Goal: Task Accomplishment & Management: Manage account settings

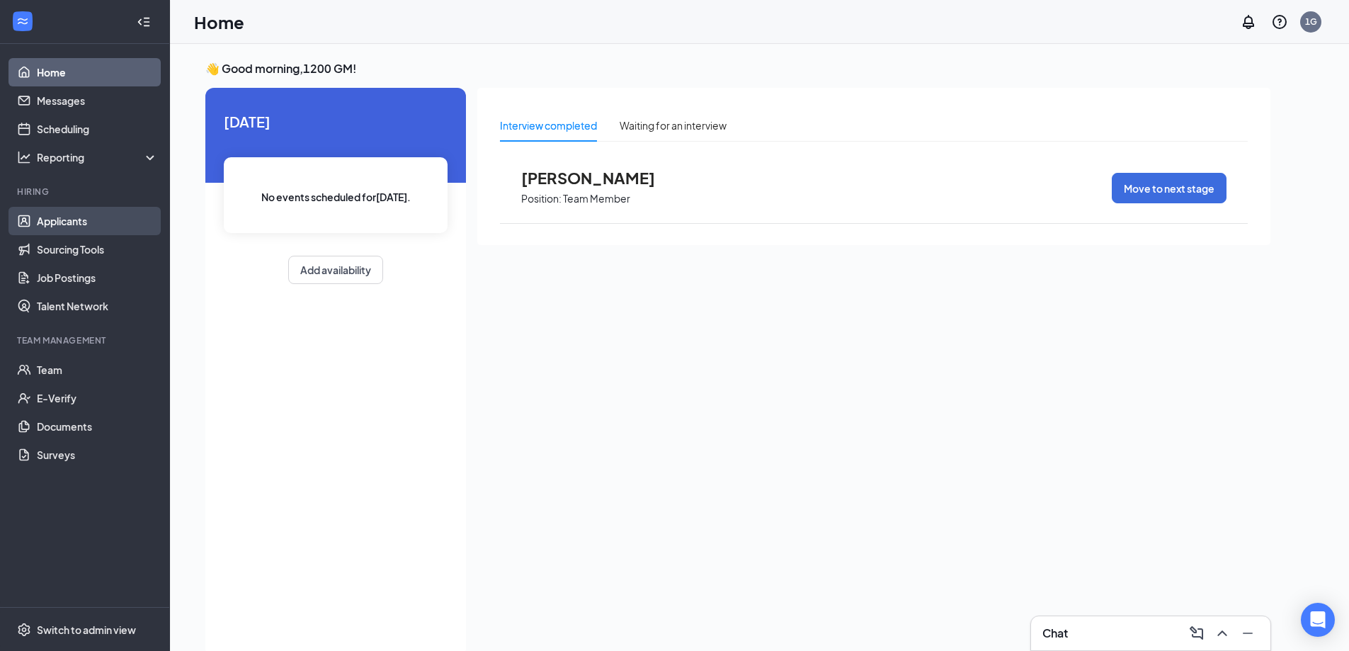
click at [86, 216] on link "Applicants" at bounding box center [97, 221] width 121 height 28
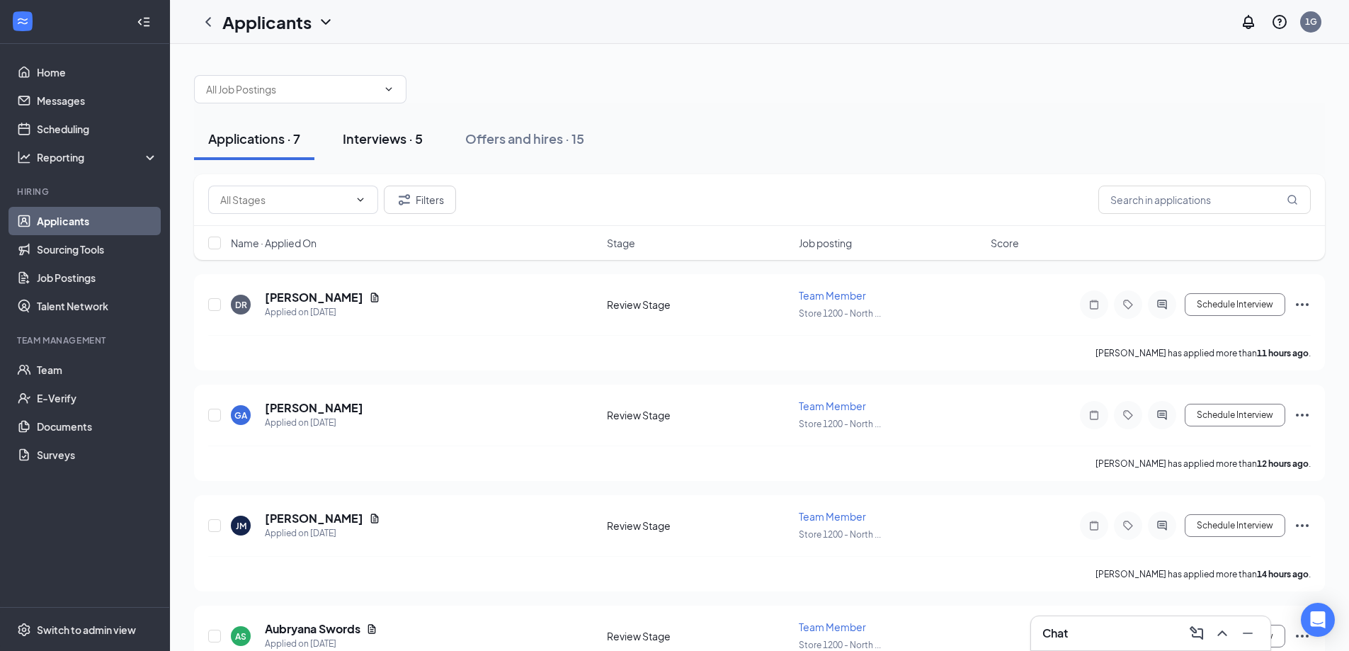
click at [412, 132] on div "Interviews · 5" at bounding box center [383, 139] width 80 height 18
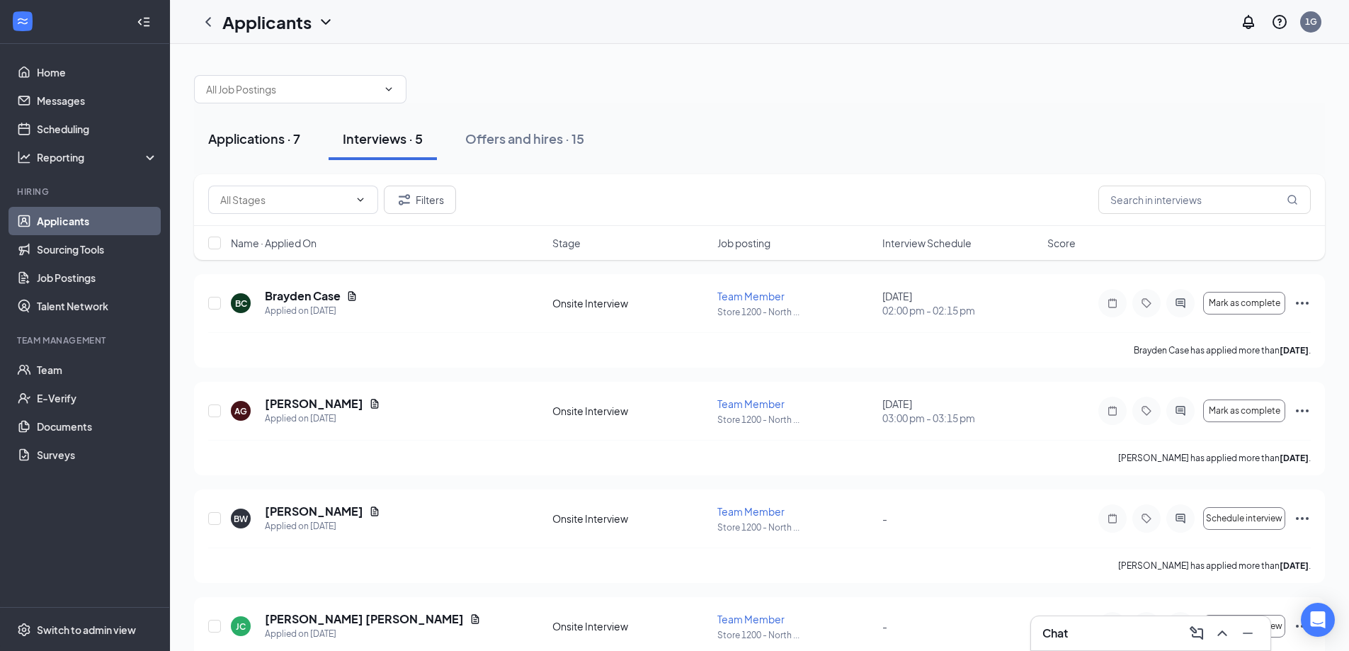
click at [256, 137] on div "Applications · 7" at bounding box center [254, 139] width 92 height 18
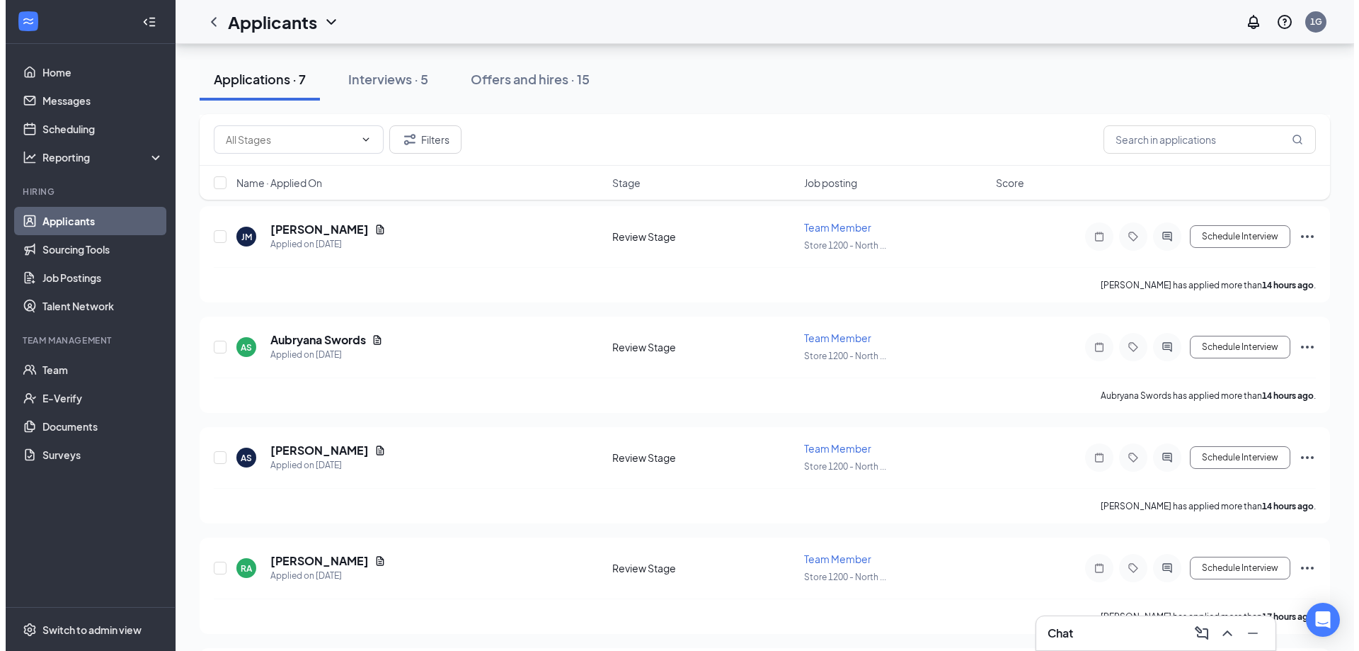
scroll to position [399, 0]
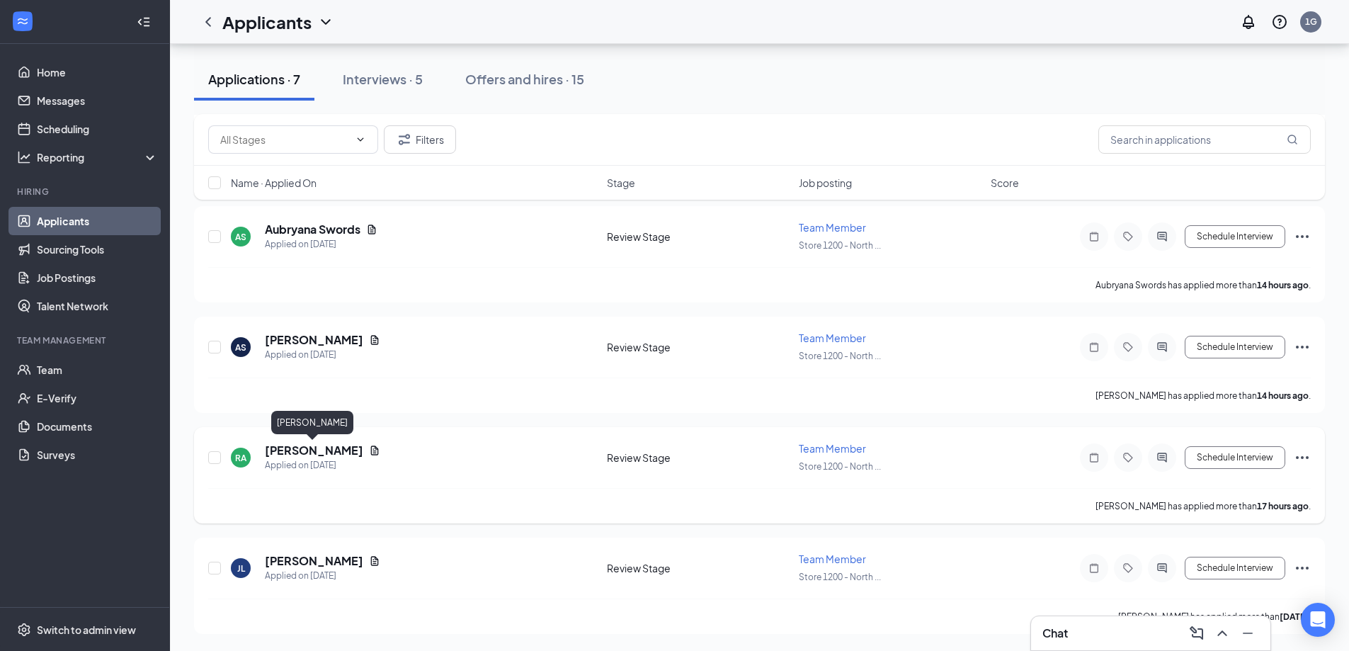
click at [279, 445] on h5 "[PERSON_NAME]" at bounding box center [314, 451] width 98 height 16
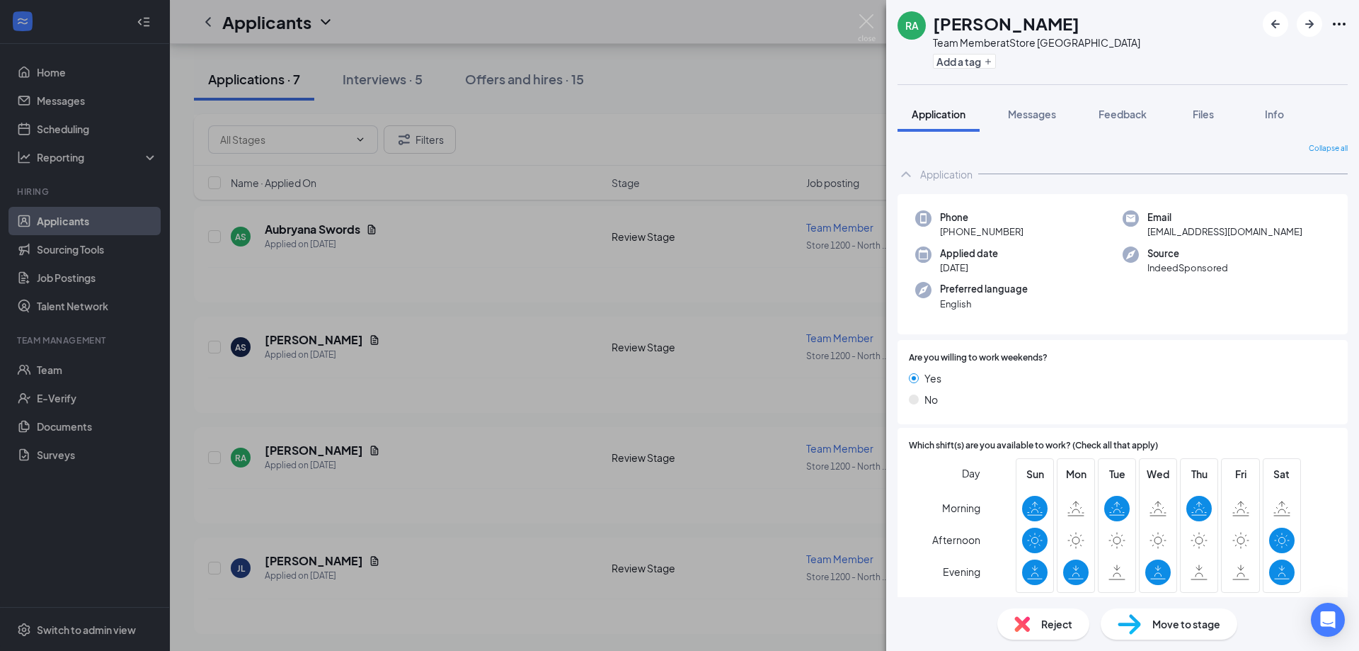
click at [1052, 627] on span "Reject" at bounding box center [1057, 624] width 31 height 16
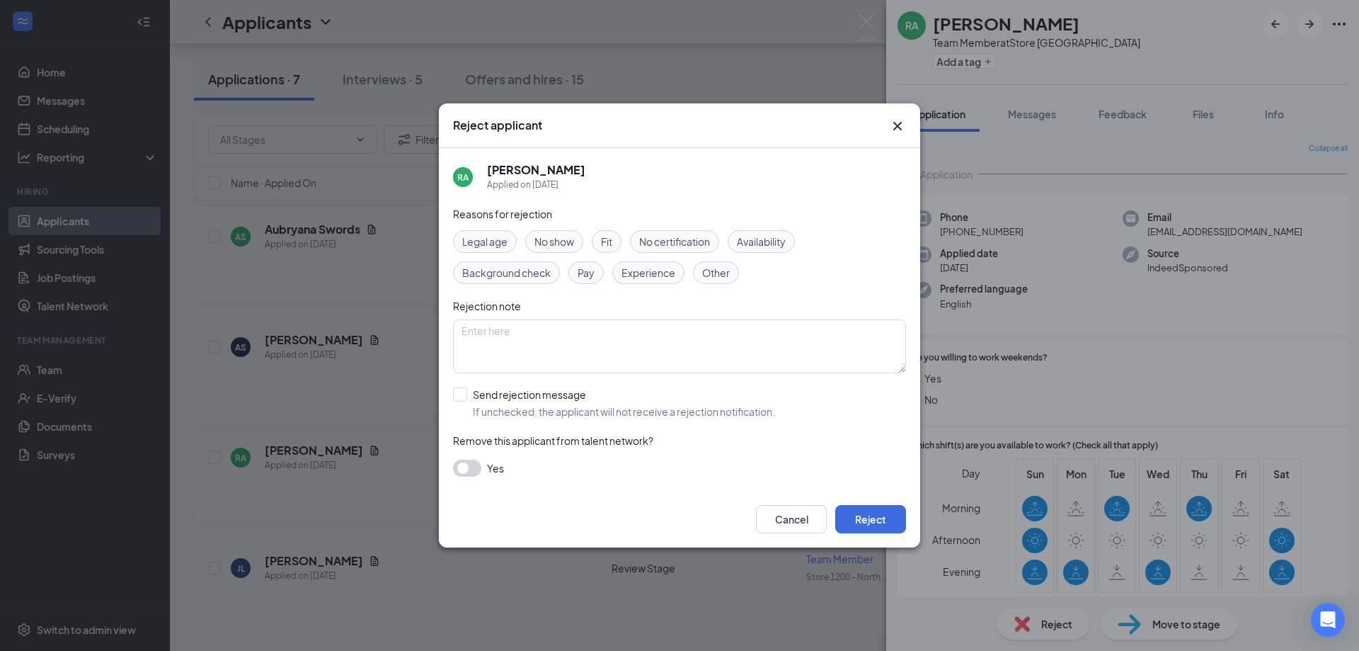
click at [765, 247] on span "Availability" at bounding box center [761, 242] width 49 height 16
click at [870, 519] on button "Reject" at bounding box center [871, 519] width 71 height 28
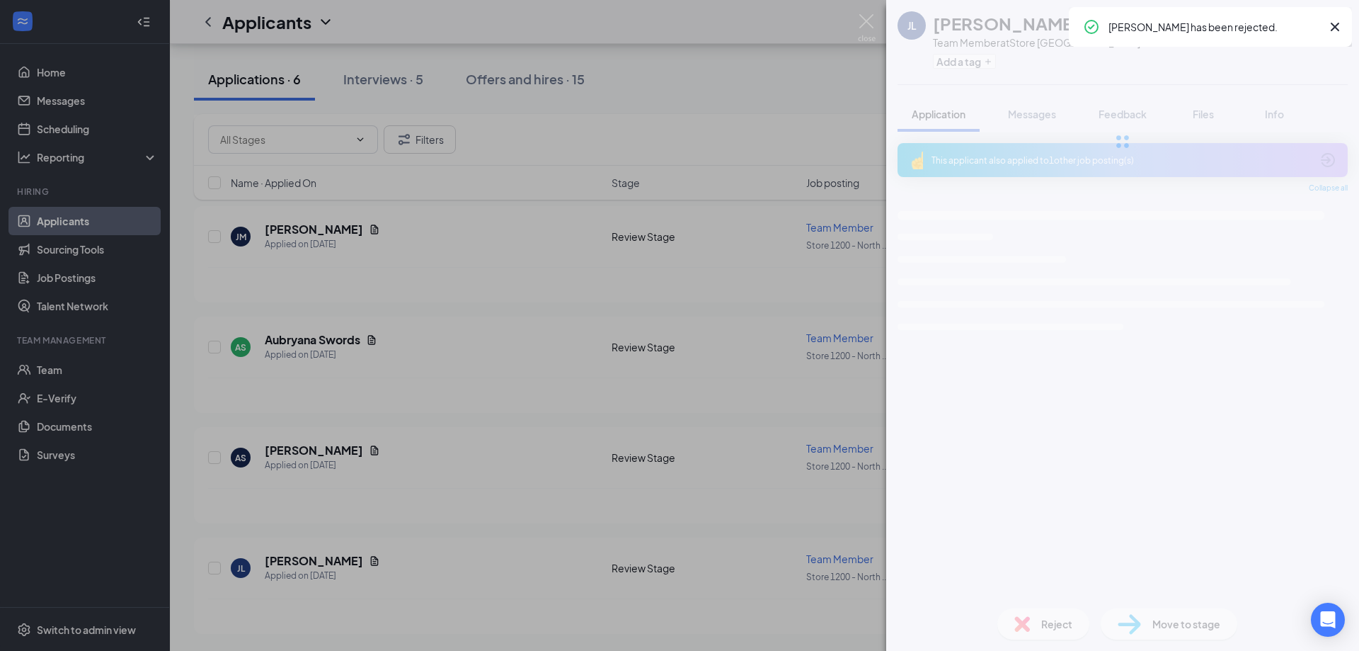
scroll to position [289, 0]
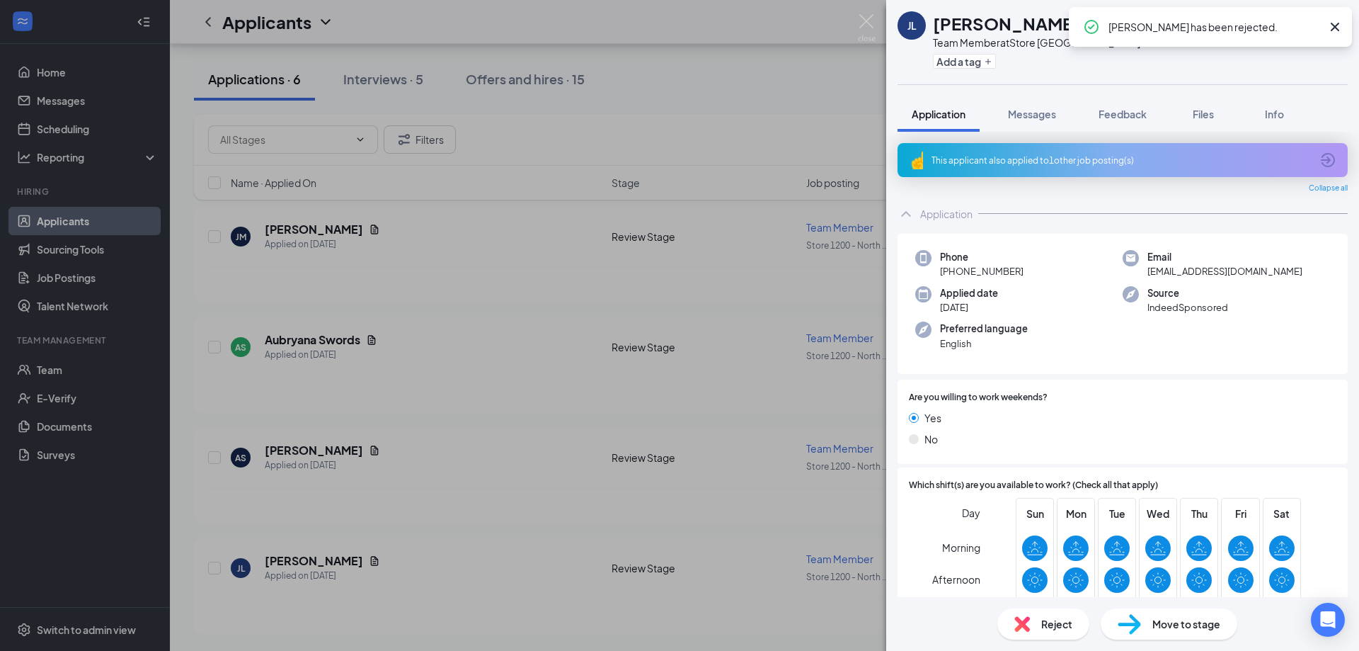
click at [855, 16] on div "[PERSON_NAME] Team Member at Store 1200 - [GEOGRAPHIC_DATA] Add a tag Applicati…" at bounding box center [679, 325] width 1359 height 651
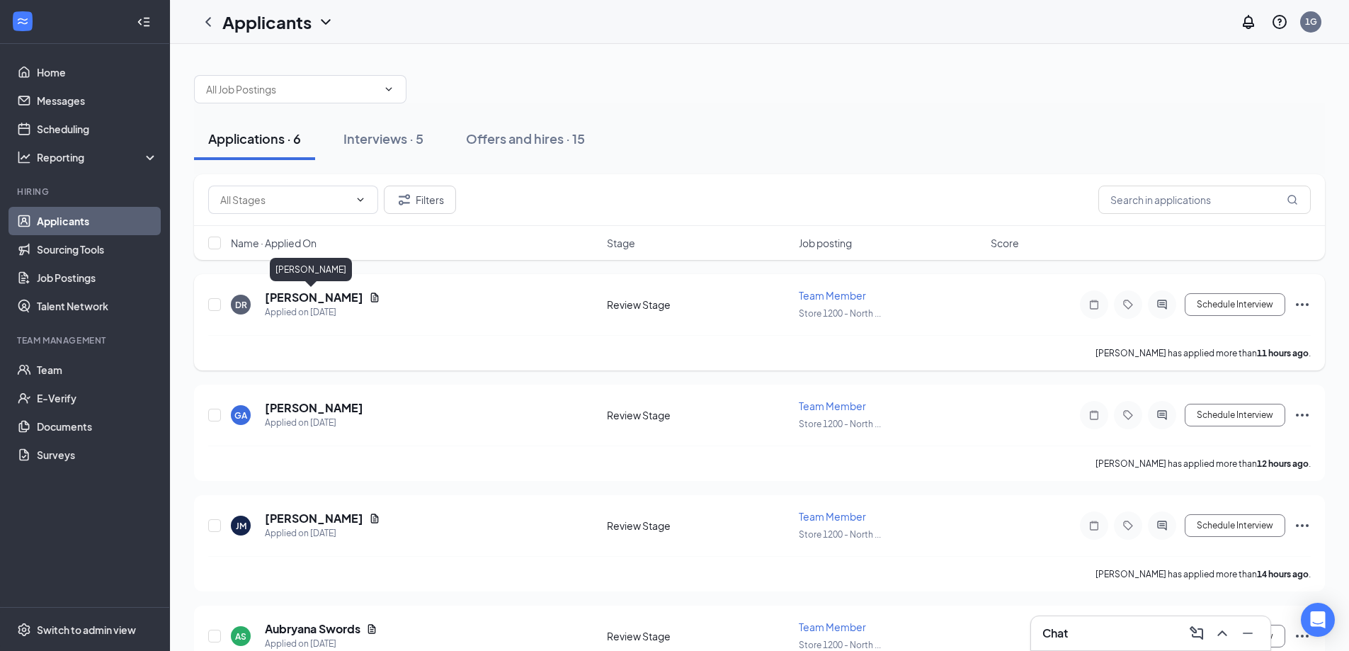
click at [319, 299] on h5 "[PERSON_NAME]" at bounding box center [314, 298] width 98 height 16
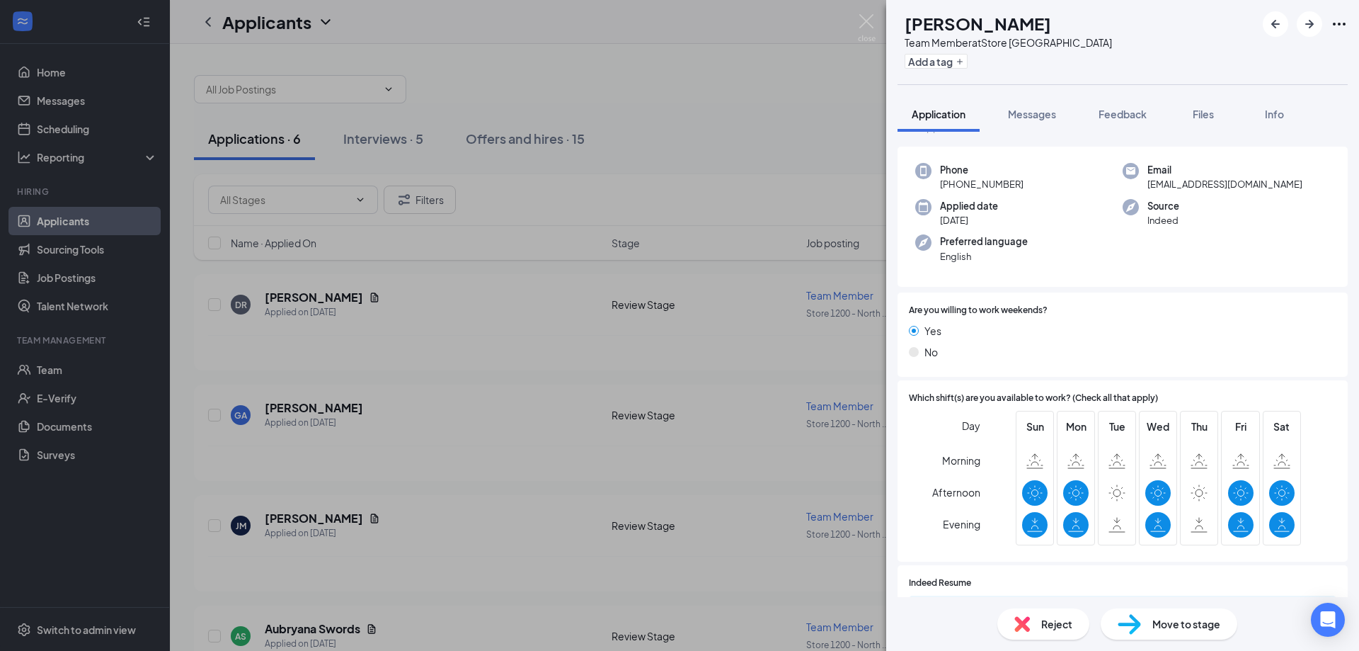
scroll to position [142, 0]
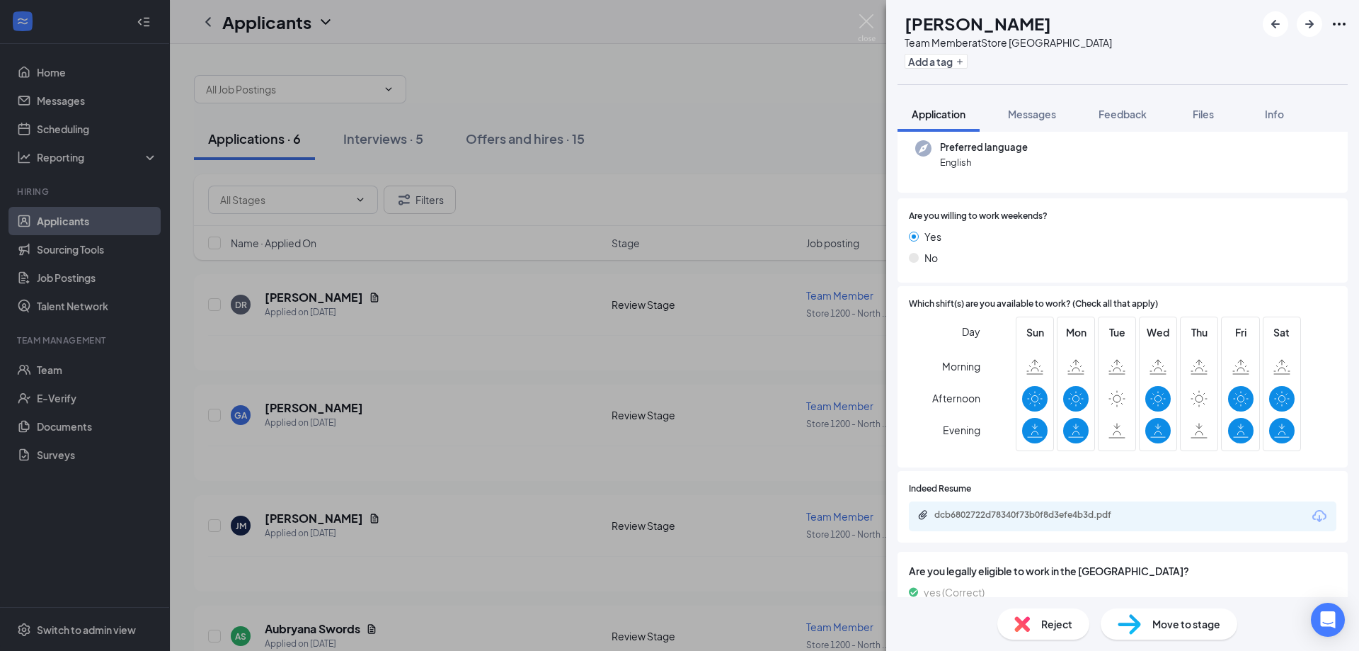
click at [1042, 630] on span "Reject" at bounding box center [1057, 624] width 31 height 16
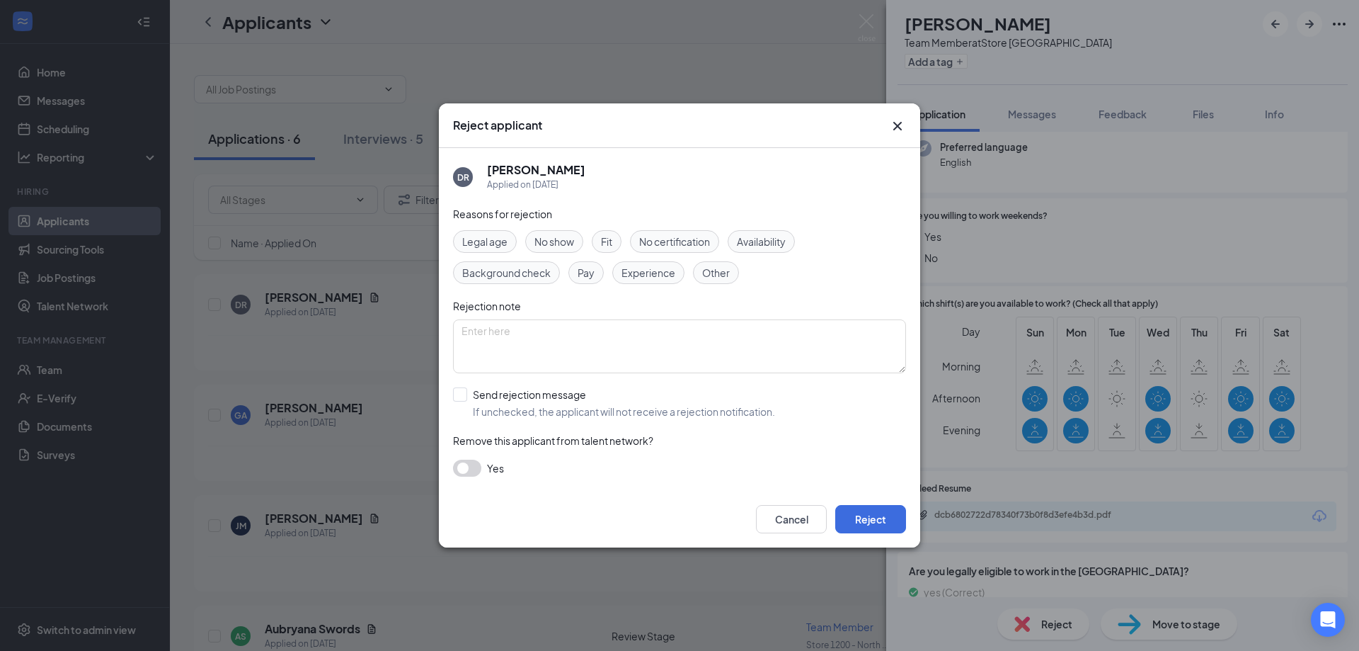
click at [786, 241] on span "Availability" at bounding box center [761, 242] width 49 height 16
click at [884, 520] on button "Reject" at bounding box center [871, 519] width 71 height 28
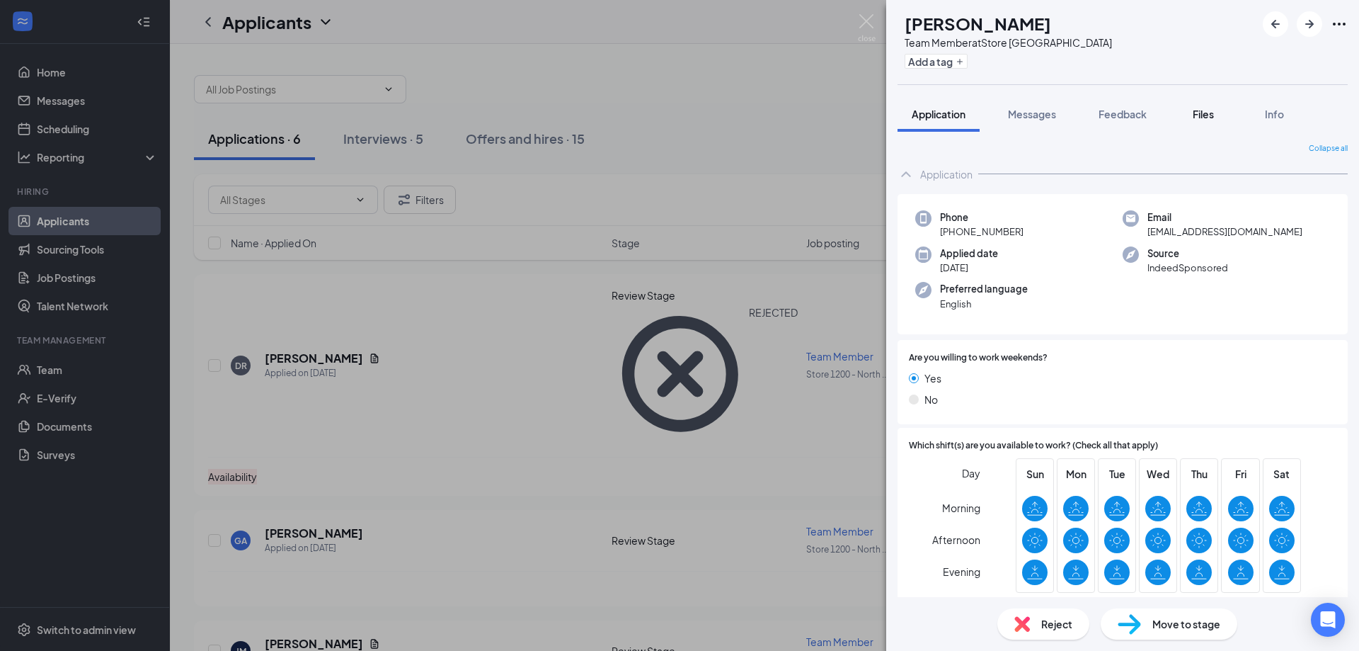
click at [1210, 121] on button "Files" at bounding box center [1203, 113] width 57 height 35
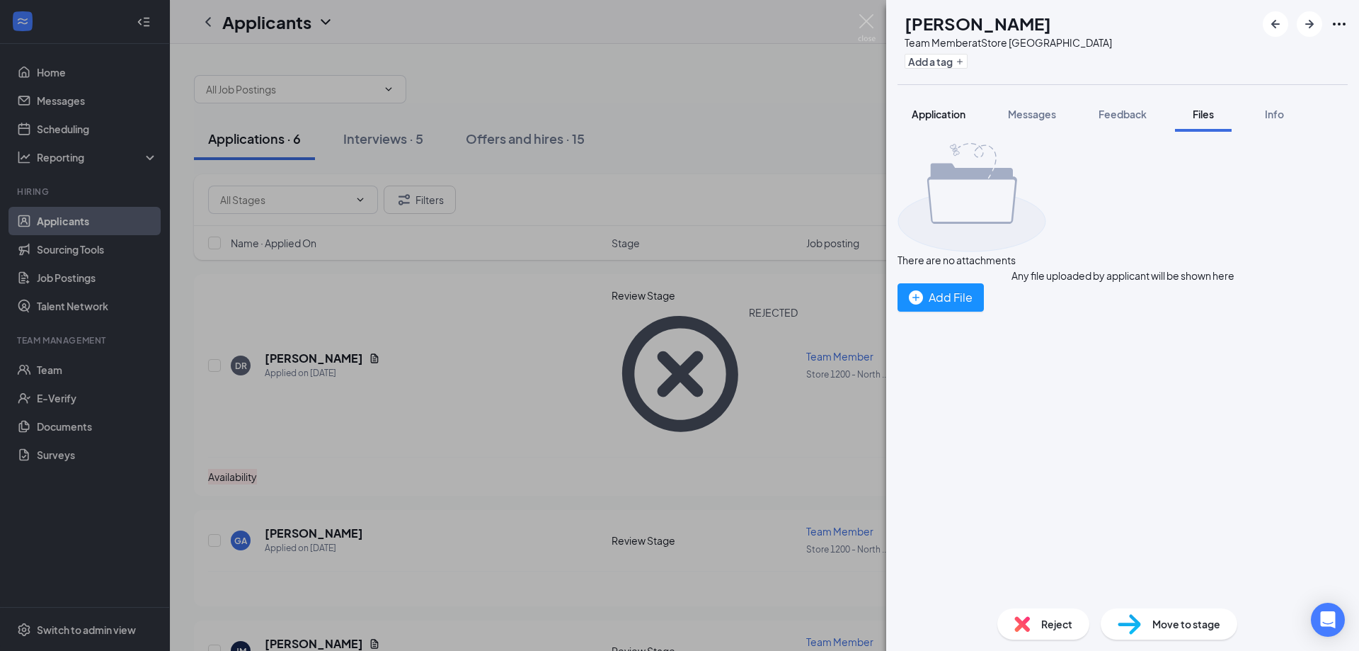
click at [927, 105] on button "Application" at bounding box center [939, 113] width 82 height 35
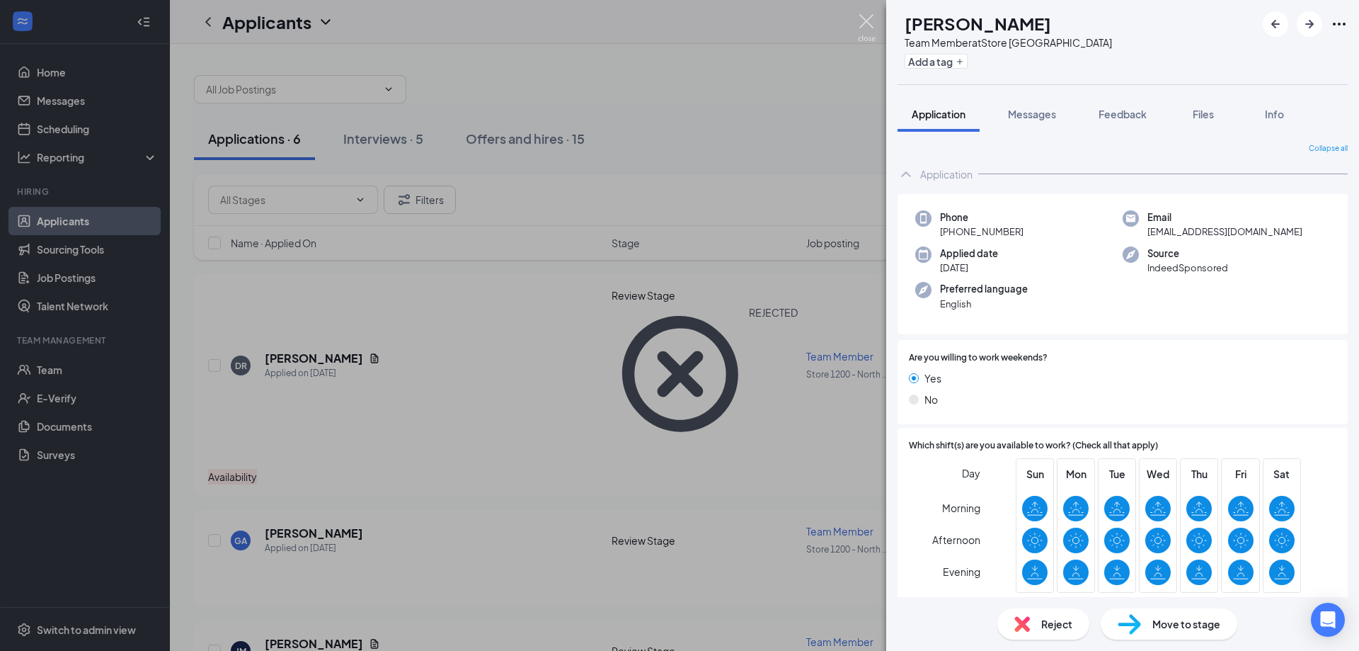
click at [872, 21] on img at bounding box center [867, 28] width 18 height 28
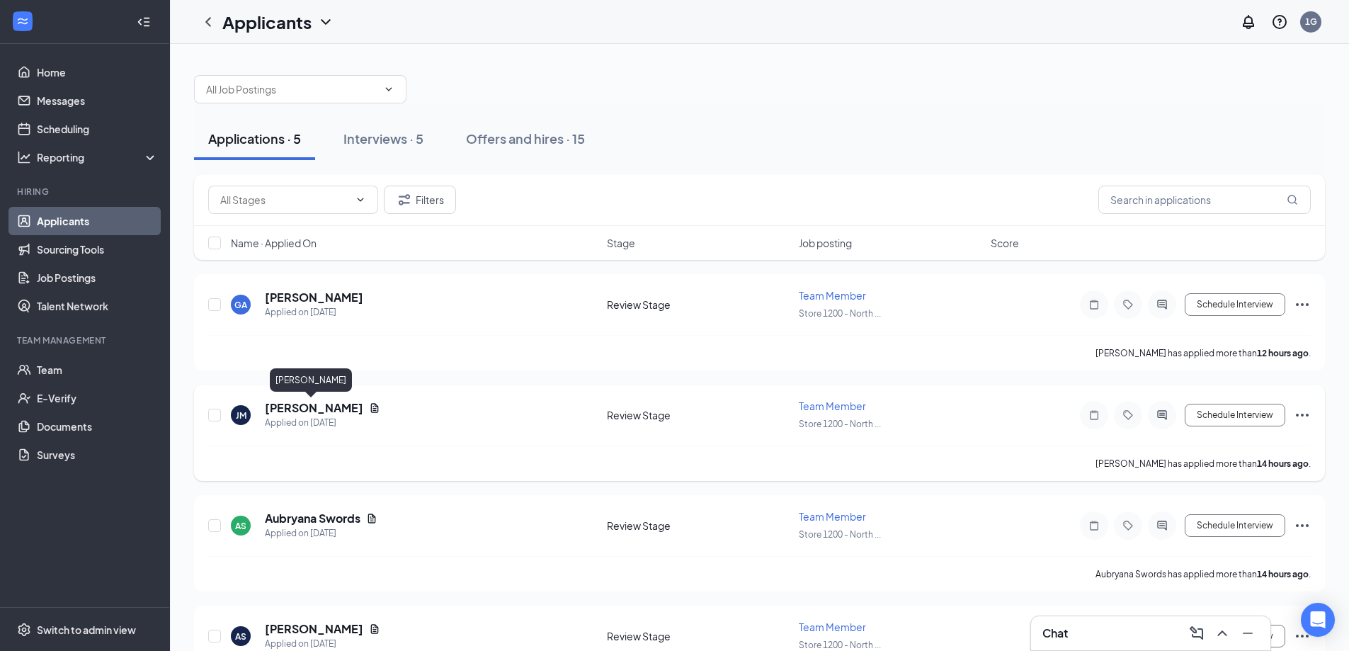
click at [323, 409] on h5 "[PERSON_NAME]" at bounding box center [314, 408] width 98 height 16
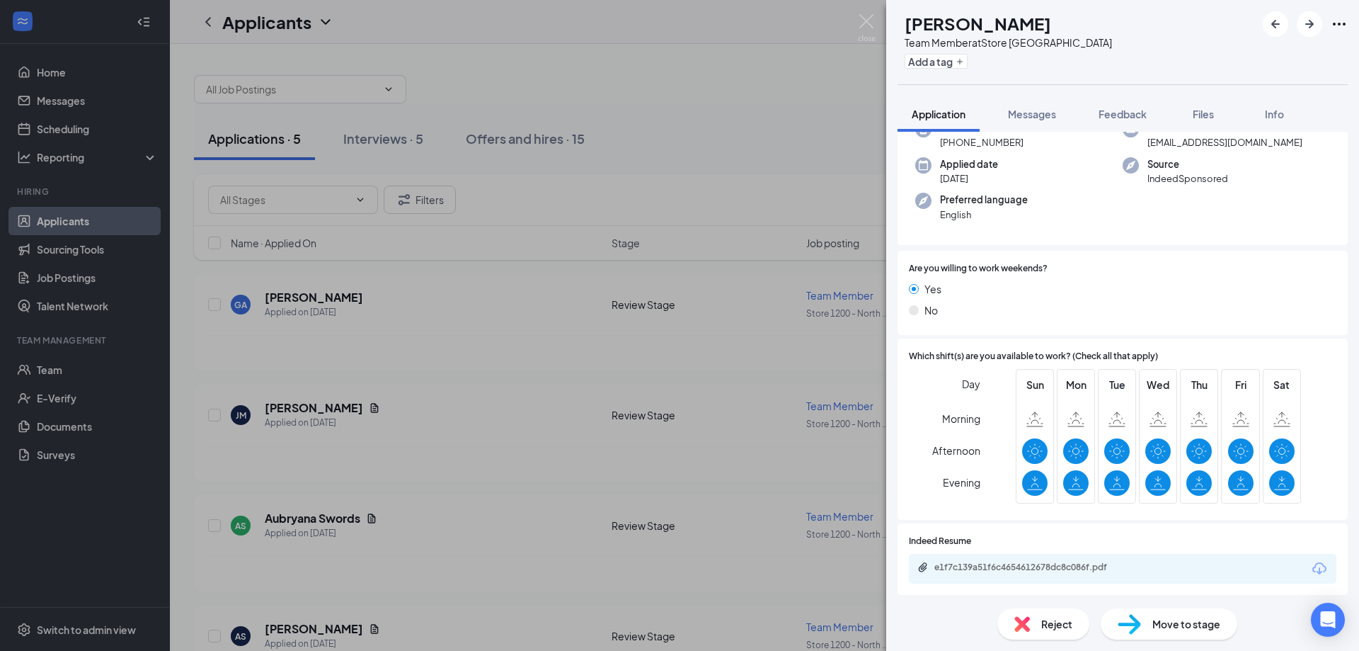
scroll to position [212, 0]
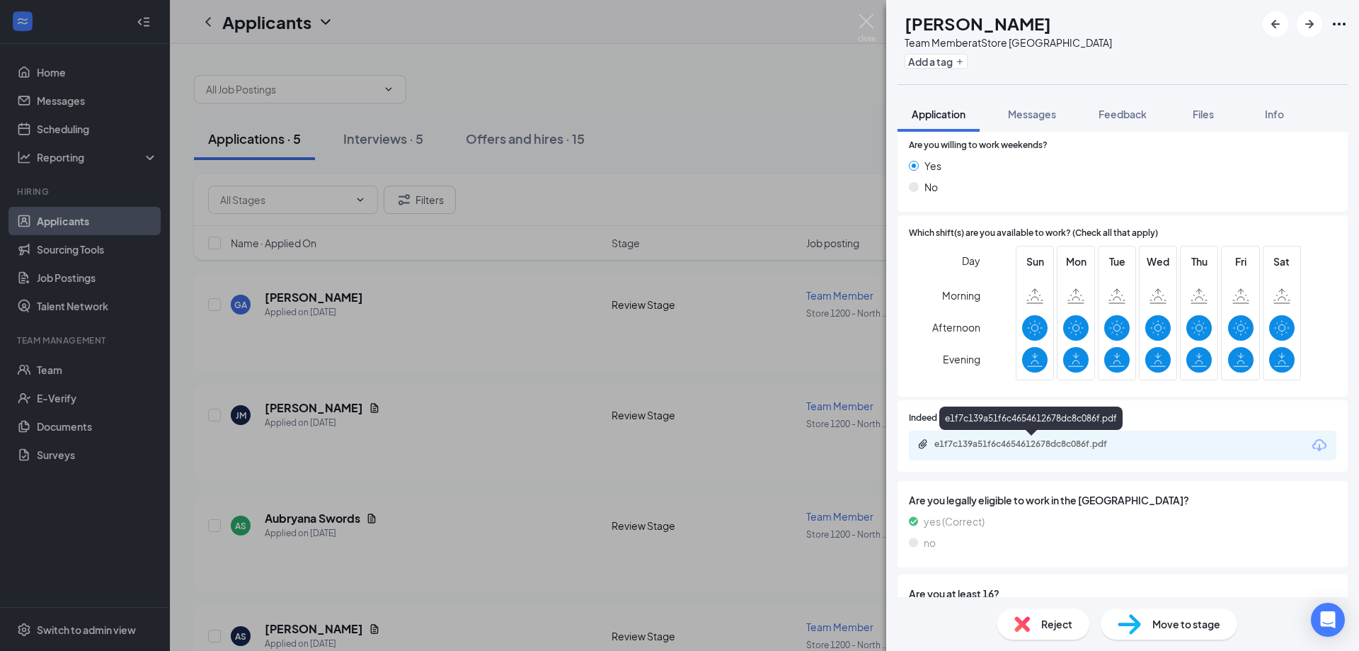
click at [1010, 445] on div "e1f7c139a51f6c4654612678dc8c086f.pdf" at bounding box center [1034, 443] width 198 height 11
click at [869, 17] on img at bounding box center [867, 28] width 18 height 28
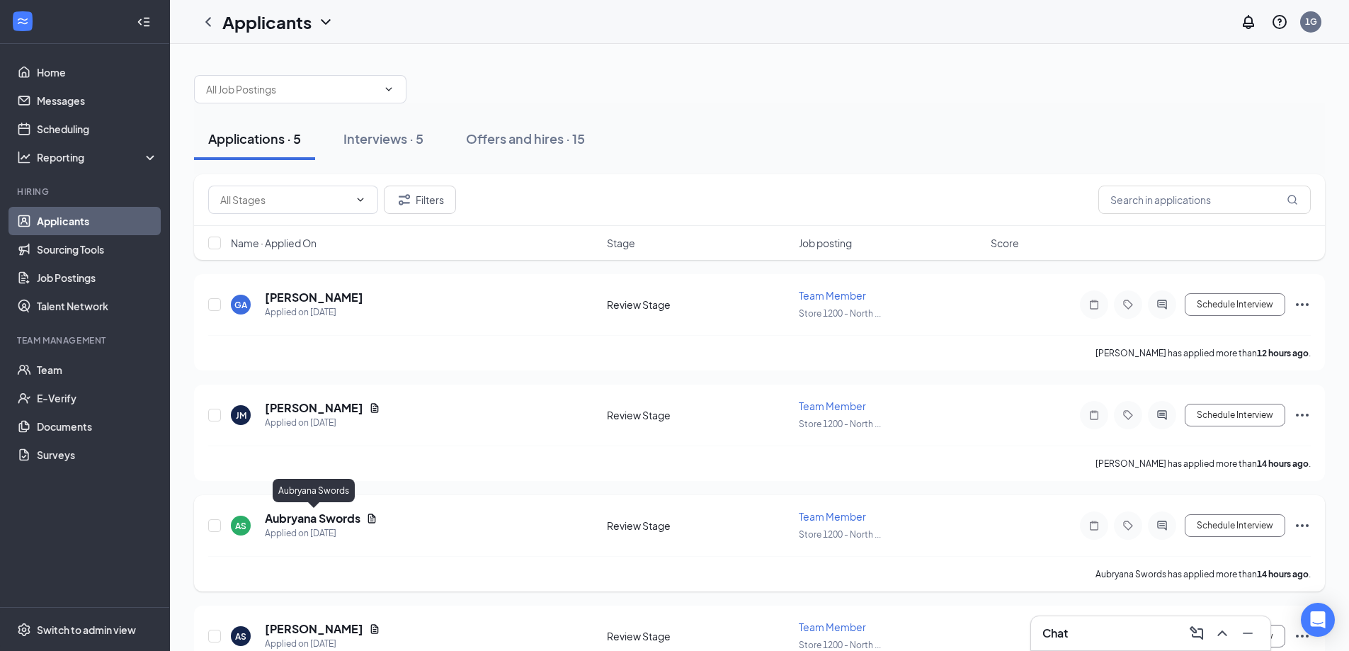
click at [318, 518] on h5 "Aubryana Swords" at bounding box center [313, 519] width 96 height 16
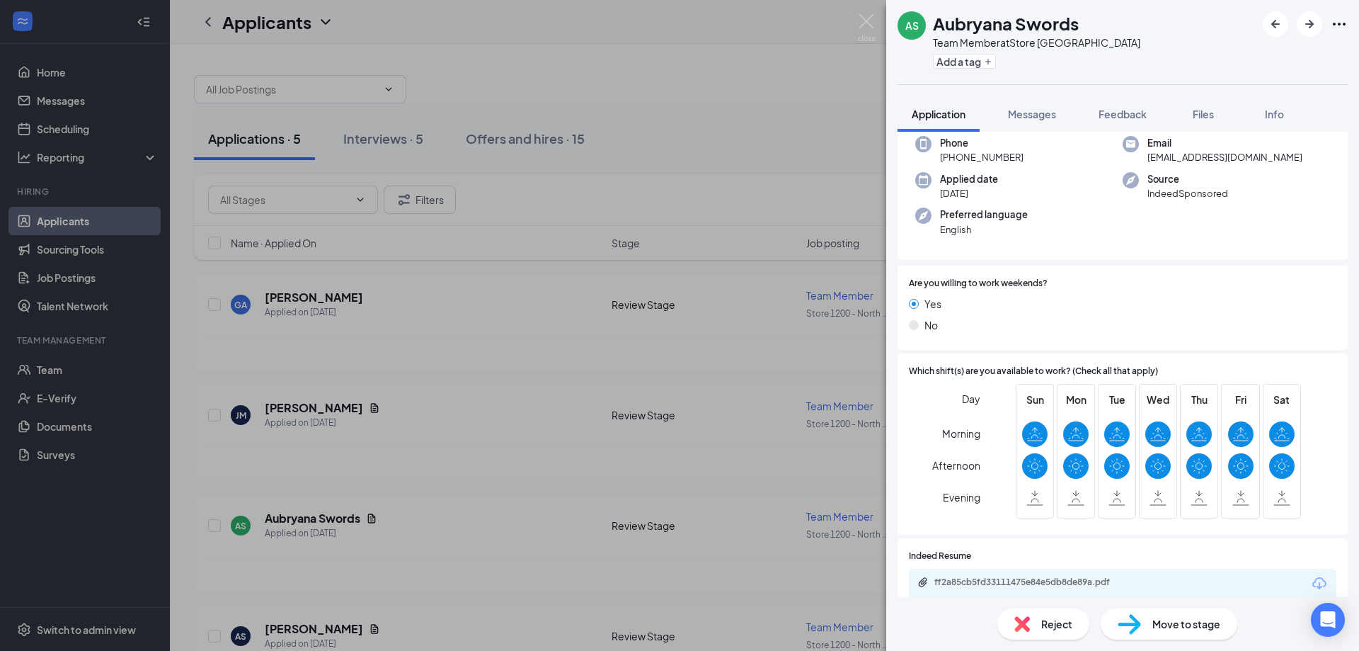
scroll to position [212, 0]
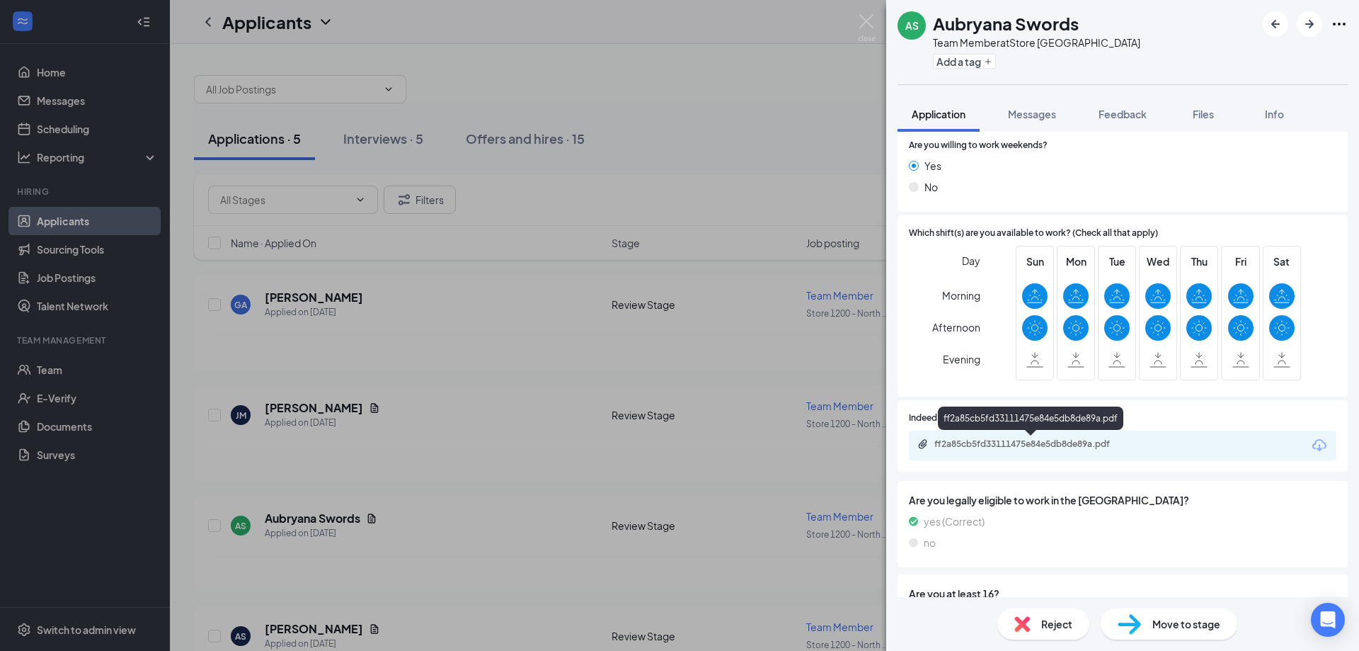
click at [992, 444] on div "ff2a85cb5fd33111475e84e5db8de89a.pdf" at bounding box center [1034, 443] width 198 height 11
click at [1173, 622] on span "Move to stage" at bounding box center [1187, 624] width 68 height 16
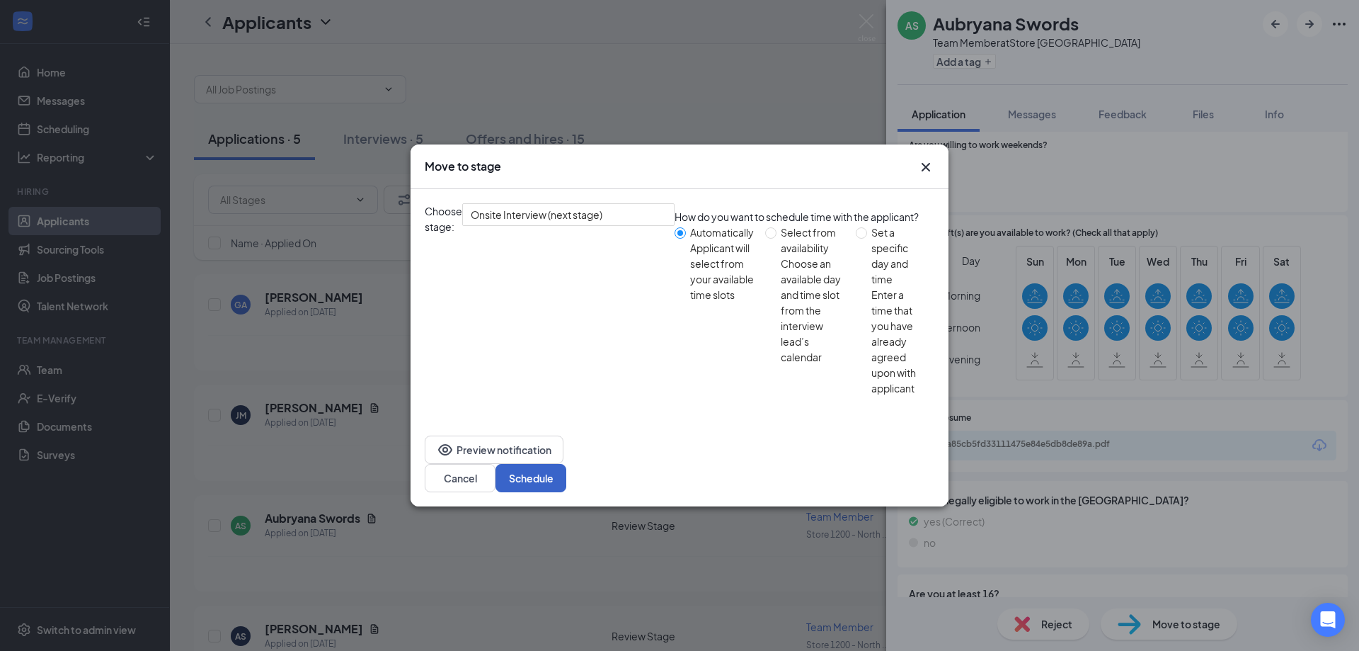
click at [566, 464] on button "Schedule" at bounding box center [531, 478] width 71 height 28
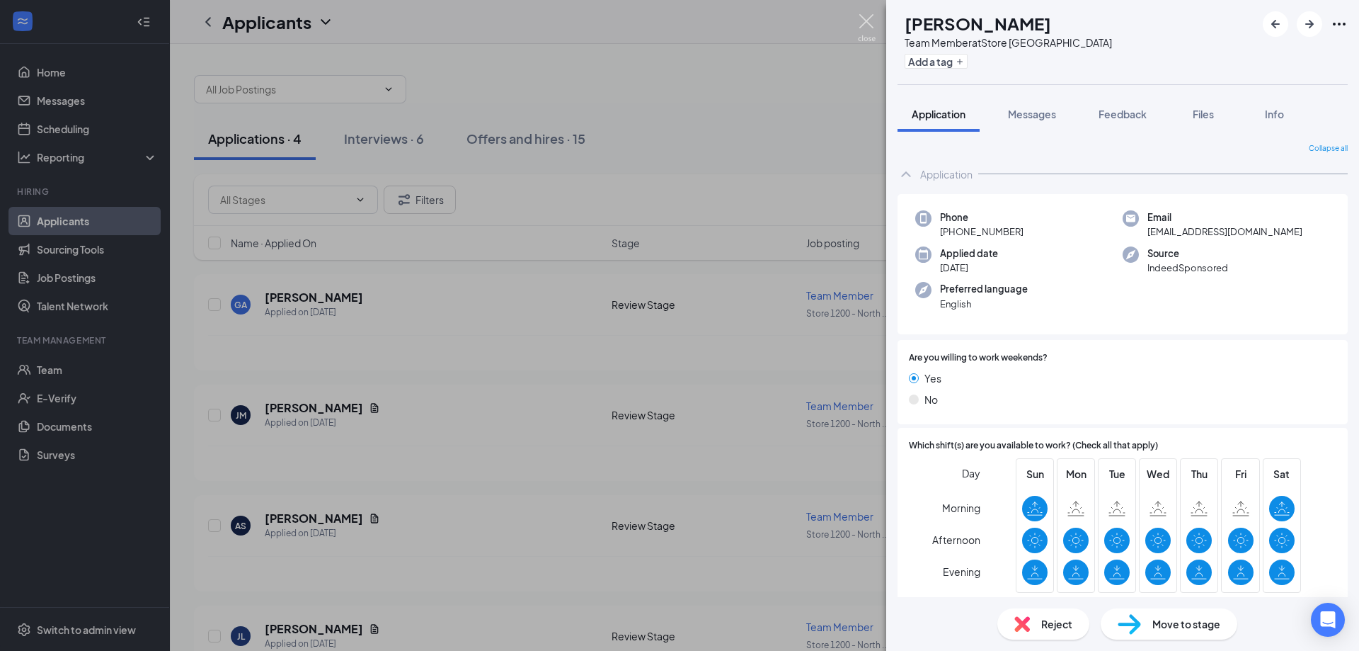
click at [867, 17] on img at bounding box center [867, 28] width 18 height 28
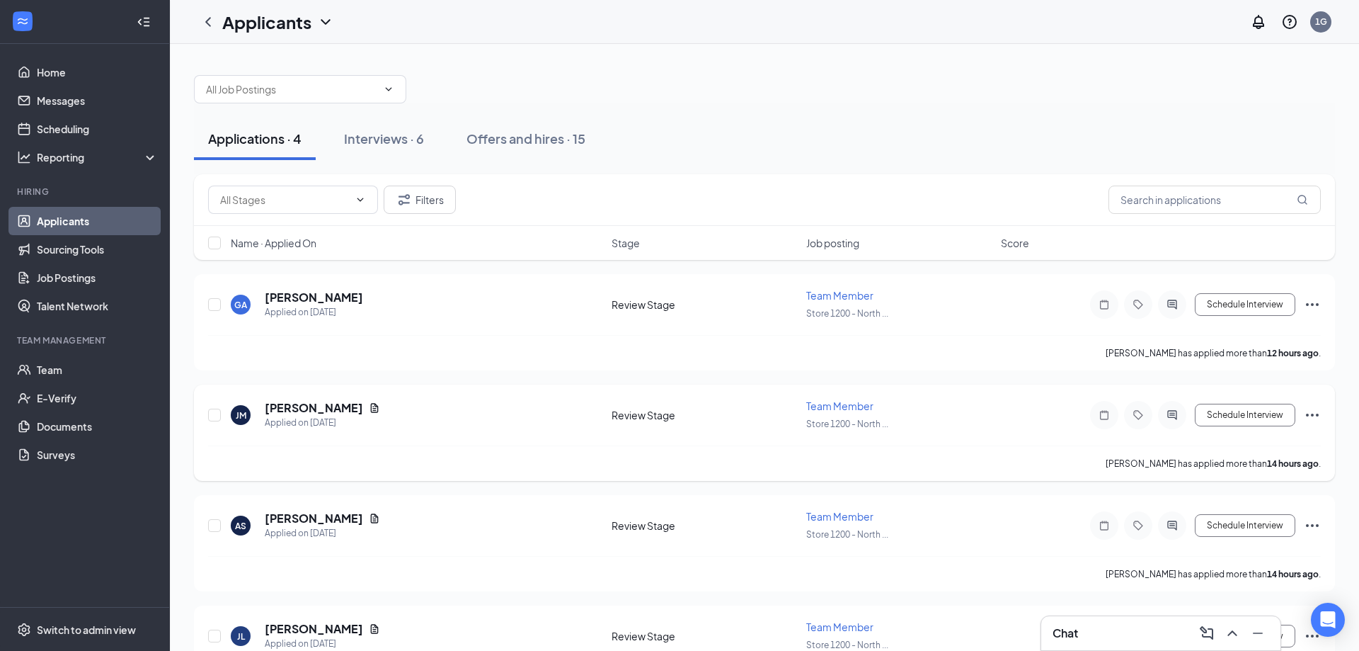
scroll to position [68, 0]
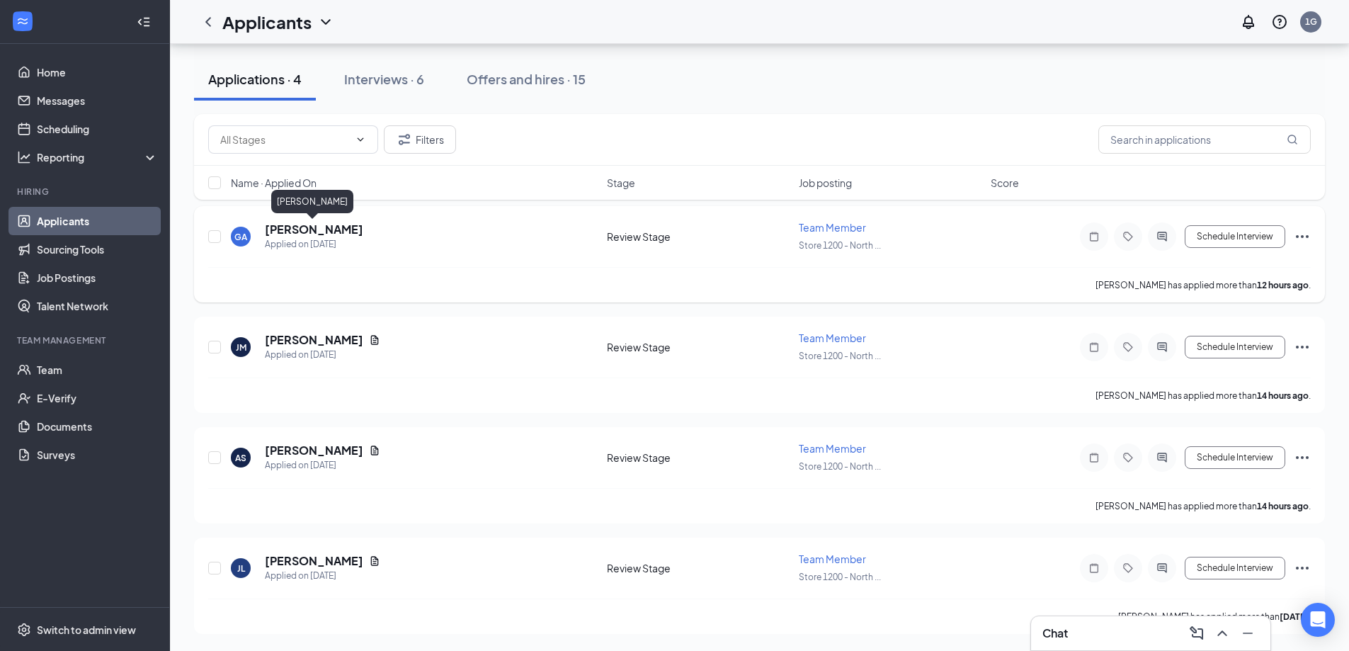
click at [304, 227] on h5 "[PERSON_NAME]" at bounding box center [314, 230] width 98 height 16
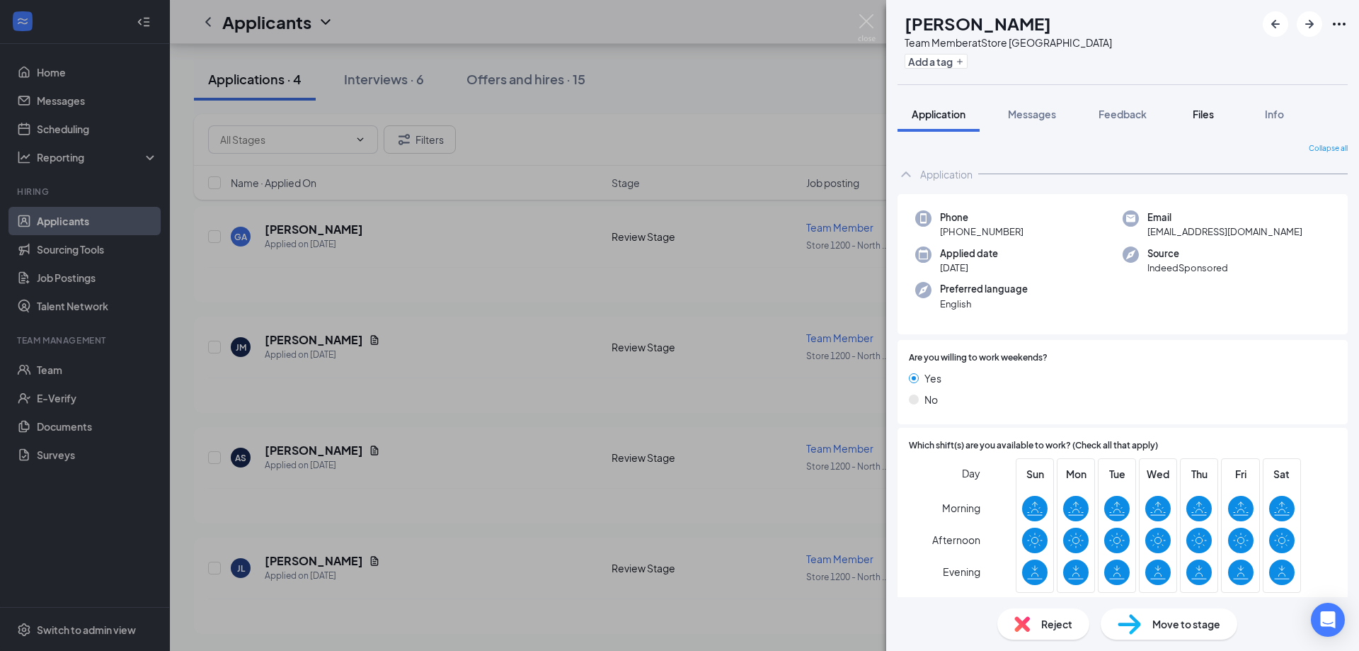
click at [1209, 113] on span "Files" at bounding box center [1203, 114] width 21 height 13
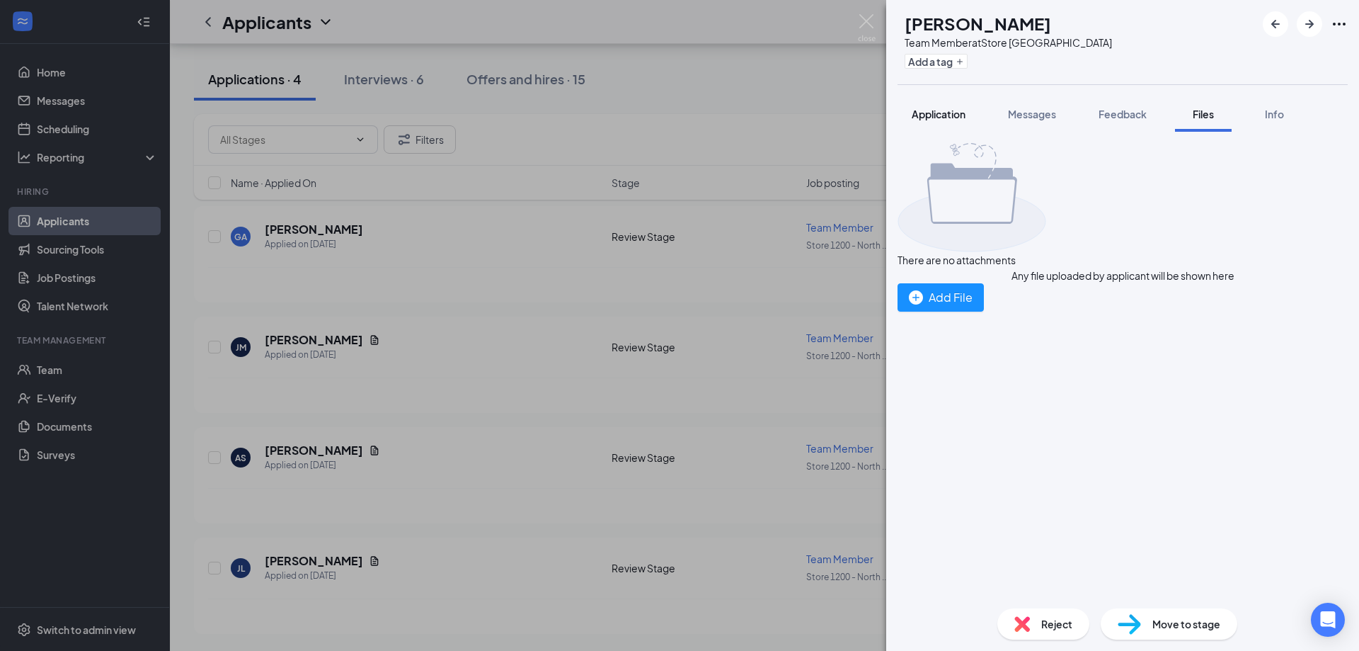
click at [946, 119] on span "Application" at bounding box center [939, 114] width 54 height 13
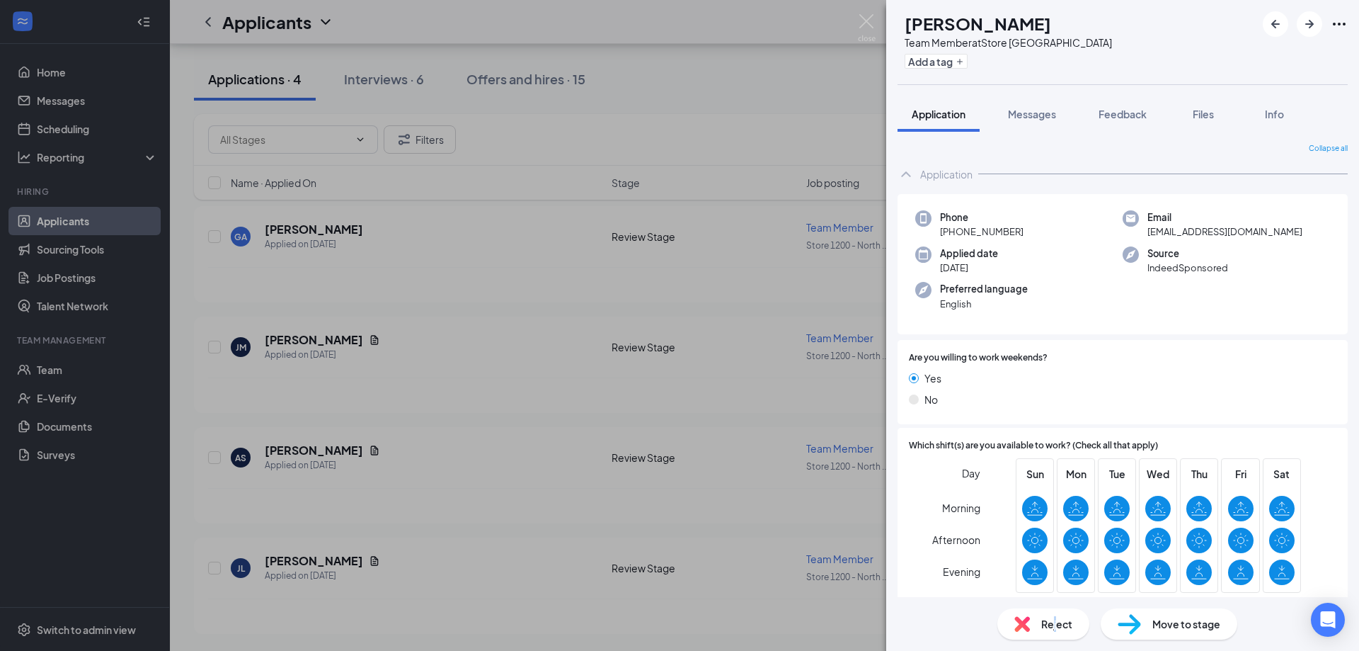
click at [1059, 631] on span "Reject" at bounding box center [1057, 624] width 31 height 16
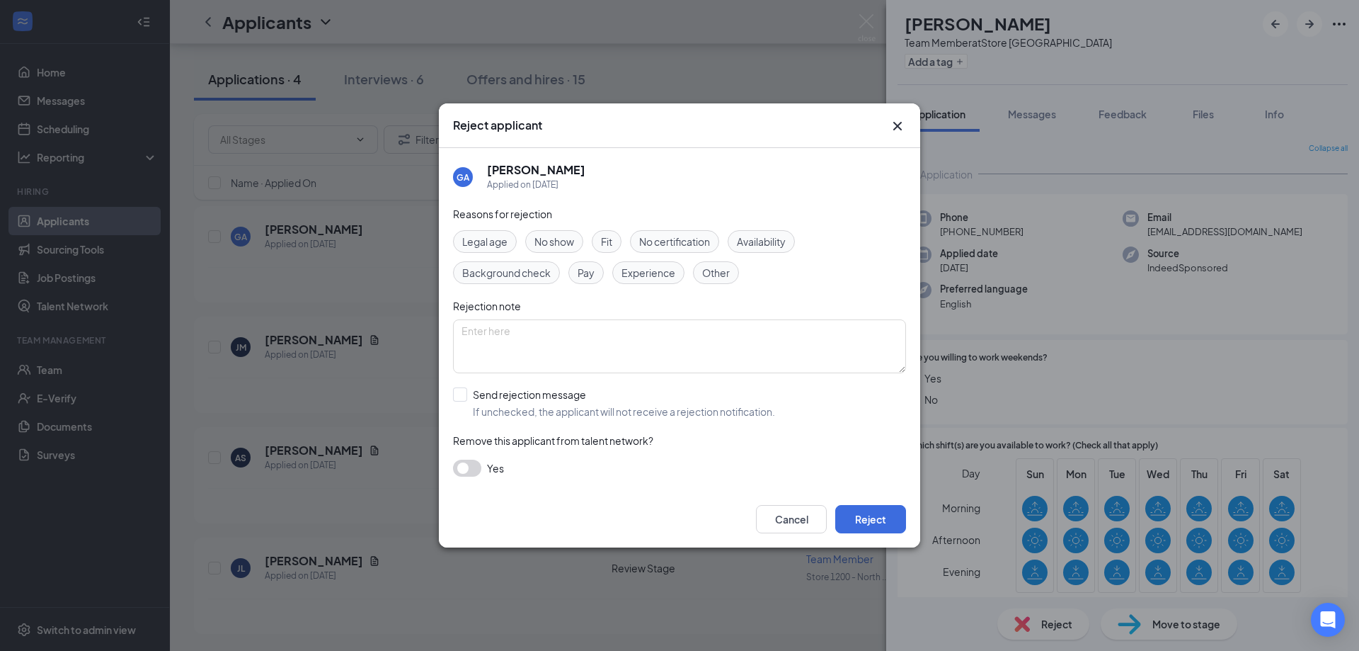
click at [653, 266] on span "Experience" at bounding box center [649, 273] width 54 height 16
click at [876, 519] on button "Reject" at bounding box center [871, 519] width 71 height 28
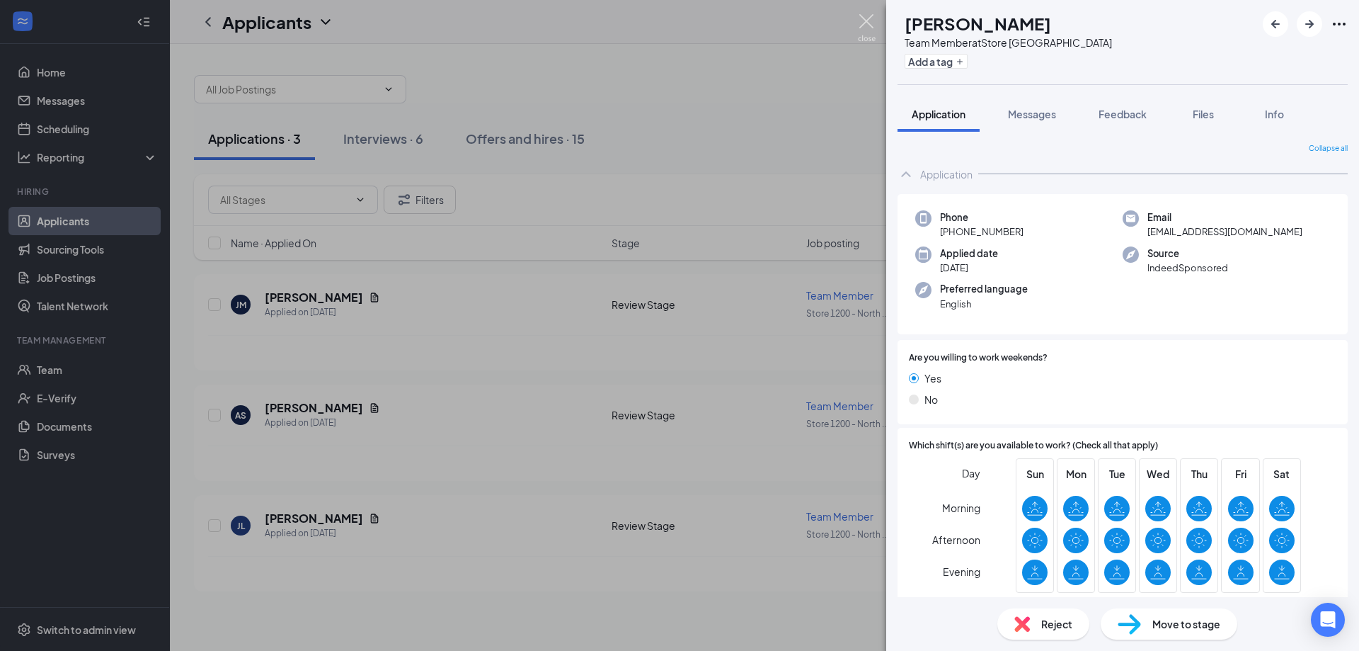
click at [870, 25] on img at bounding box center [867, 28] width 18 height 28
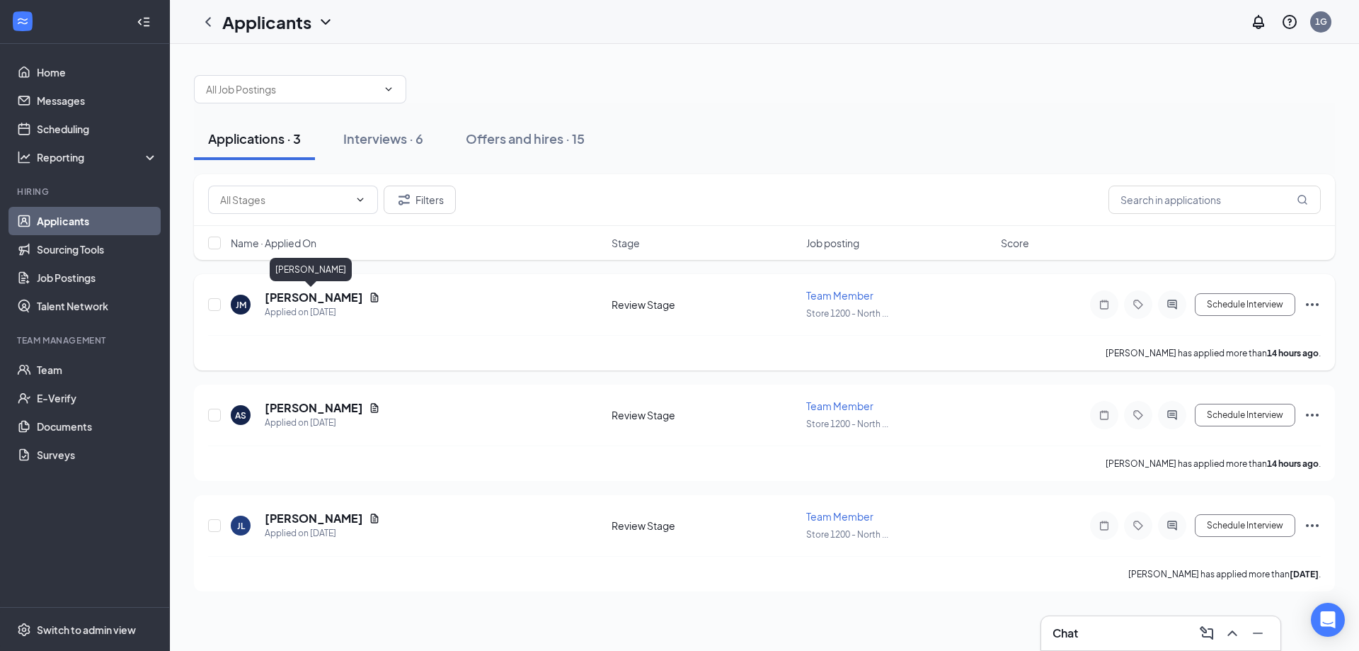
click at [331, 300] on h5 "[PERSON_NAME]" at bounding box center [314, 298] width 98 height 16
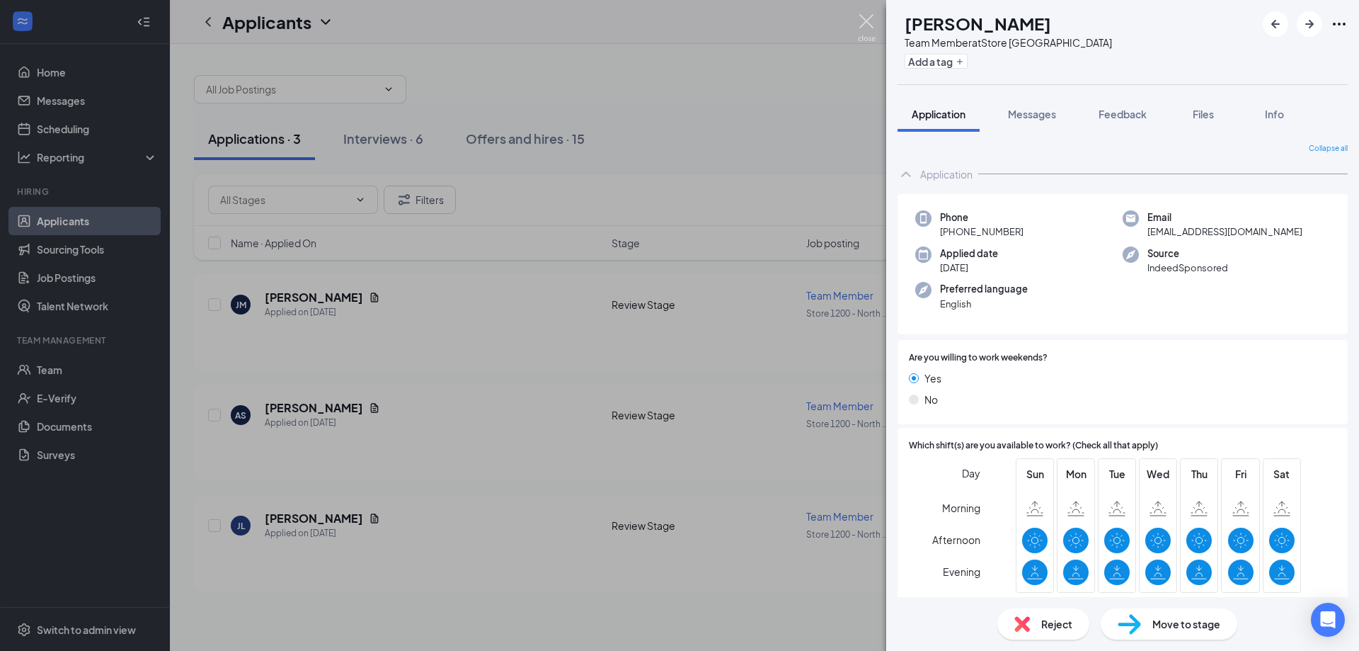
click at [860, 25] on img at bounding box center [867, 28] width 18 height 28
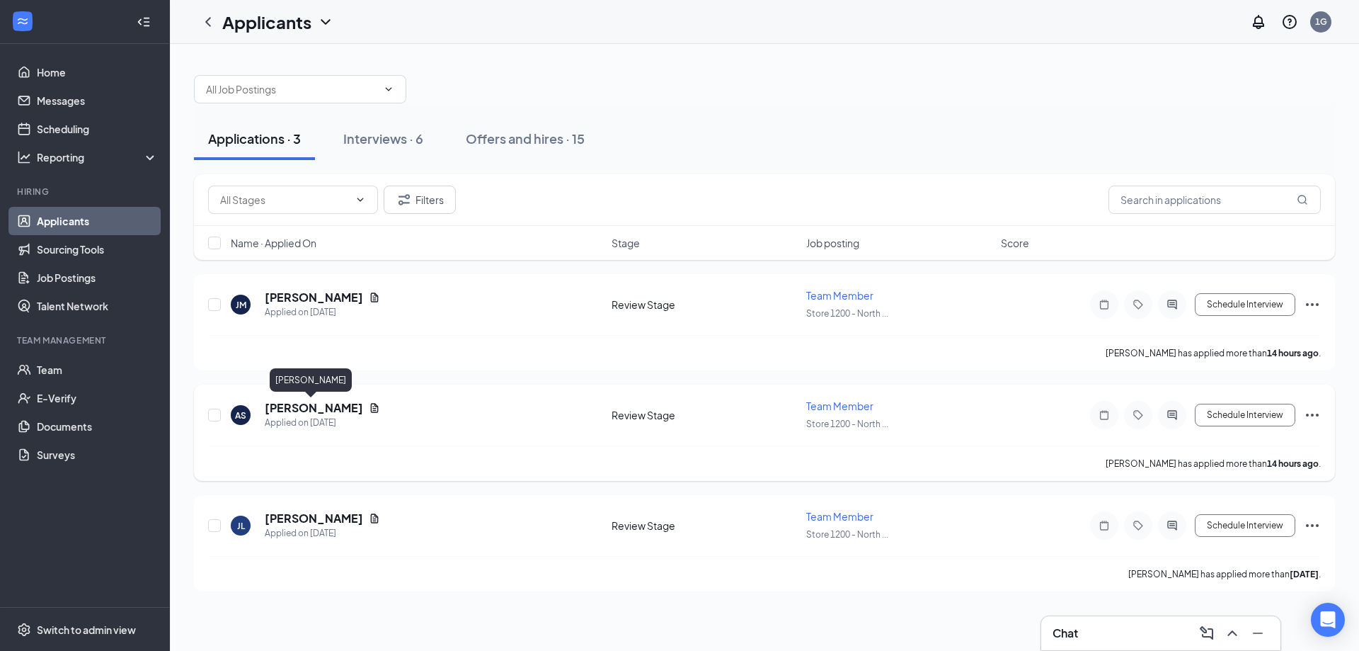
click at [282, 411] on h5 "[PERSON_NAME]" at bounding box center [314, 408] width 98 height 16
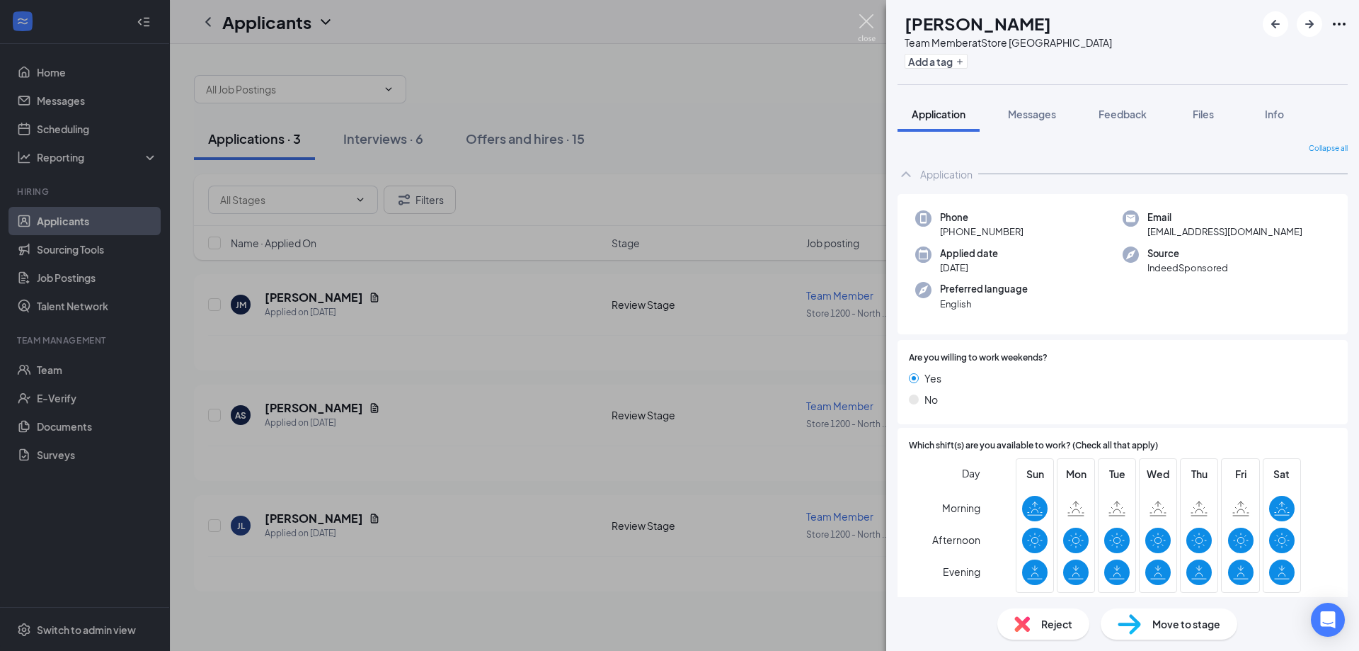
click at [871, 33] on img at bounding box center [867, 28] width 18 height 28
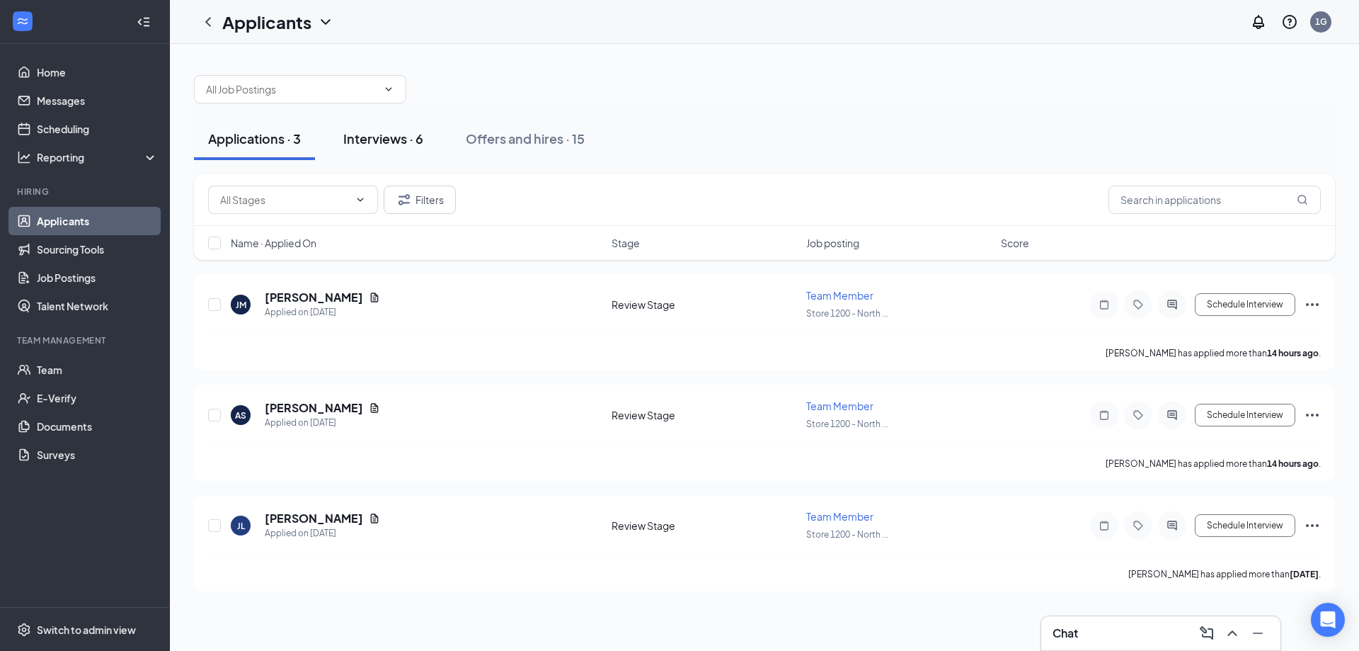
click at [390, 147] on div "Interviews · 6" at bounding box center [383, 139] width 80 height 18
